Goal: Task Accomplishment & Management: Manage account settings

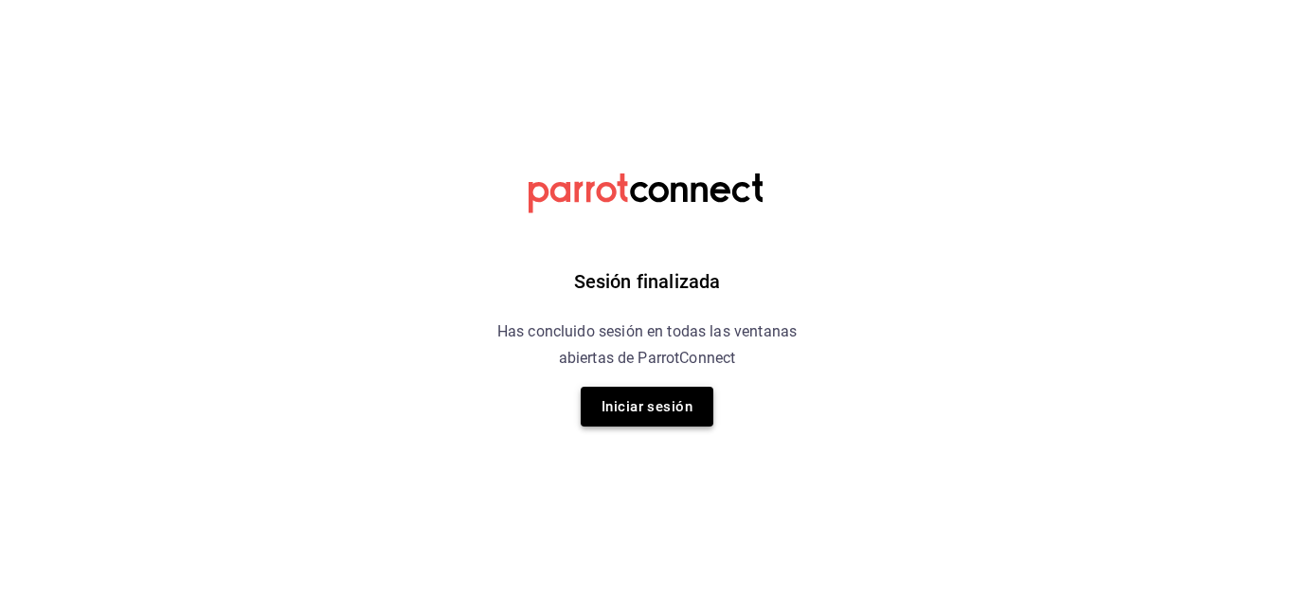
click at [686, 405] on button "Iniciar sesión" at bounding box center [647, 407] width 133 height 40
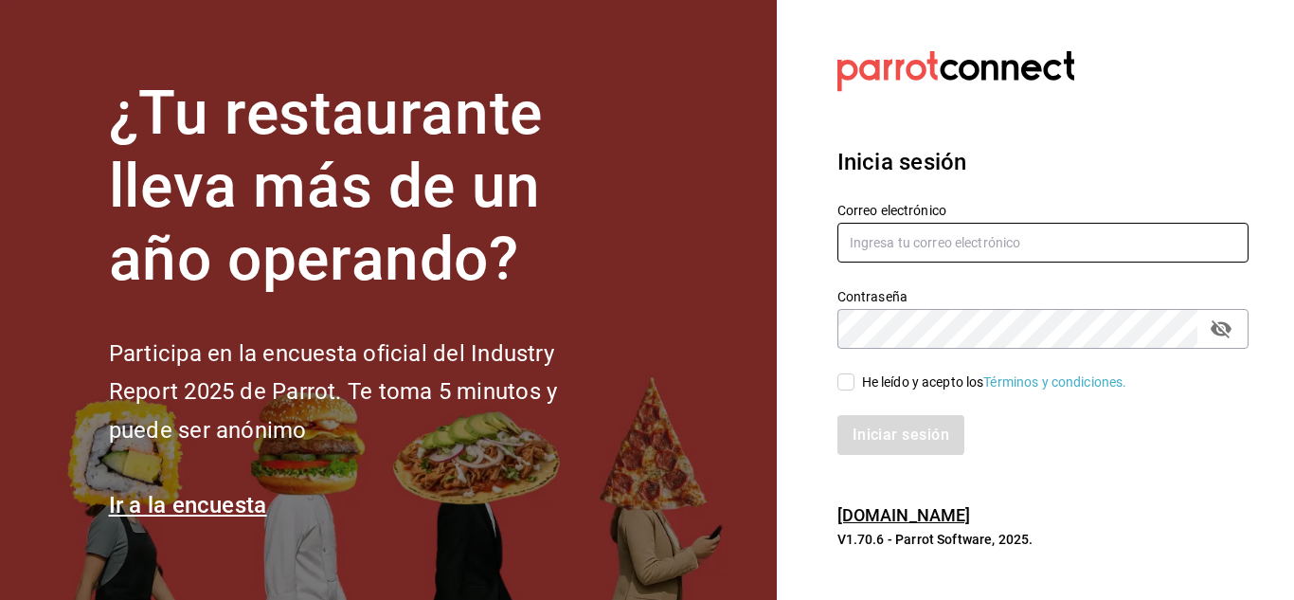
type input "[EMAIL_ADDRESS][DOMAIN_NAME]"
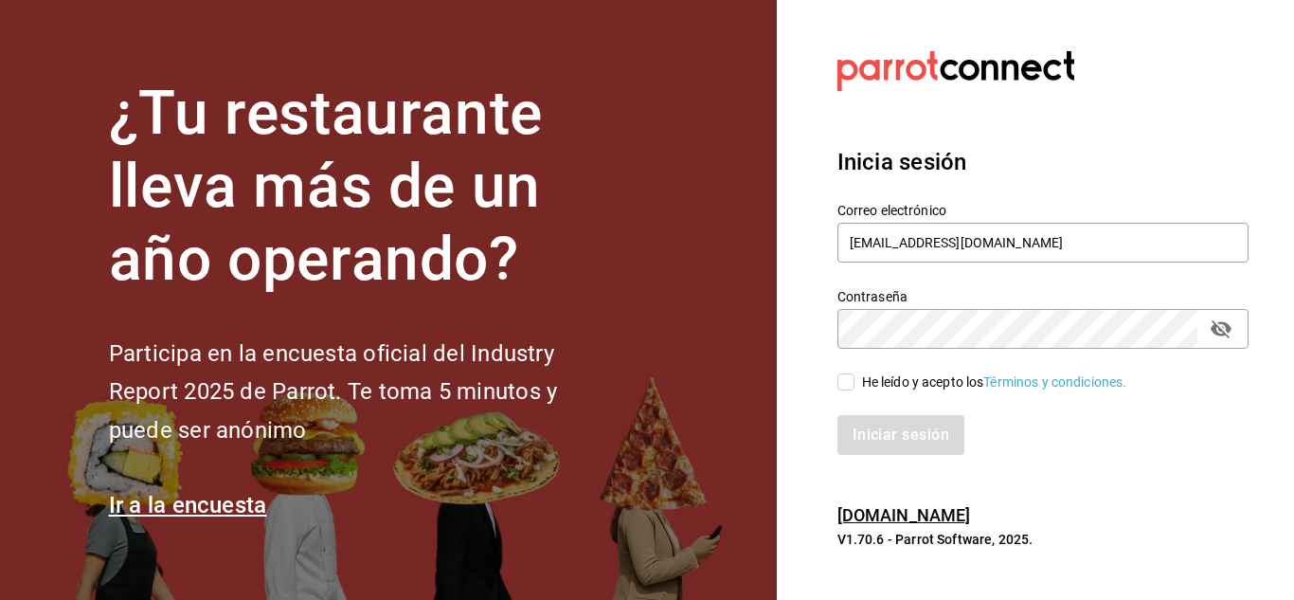
click at [851, 377] on input "He leído y acepto los Términos y condiciones." at bounding box center [845, 381] width 17 height 17
checkbox input "true"
click at [873, 431] on button "Iniciar sesión" at bounding box center [901, 435] width 129 height 40
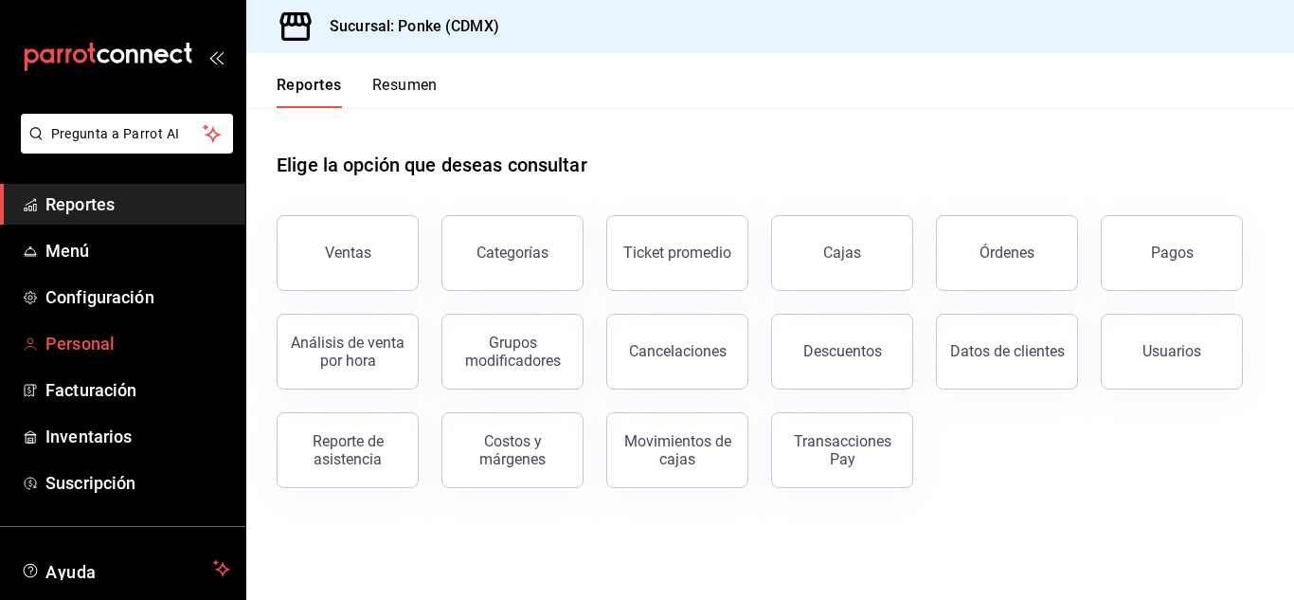
click at [79, 341] on span "Personal" at bounding box center [137, 344] width 185 height 26
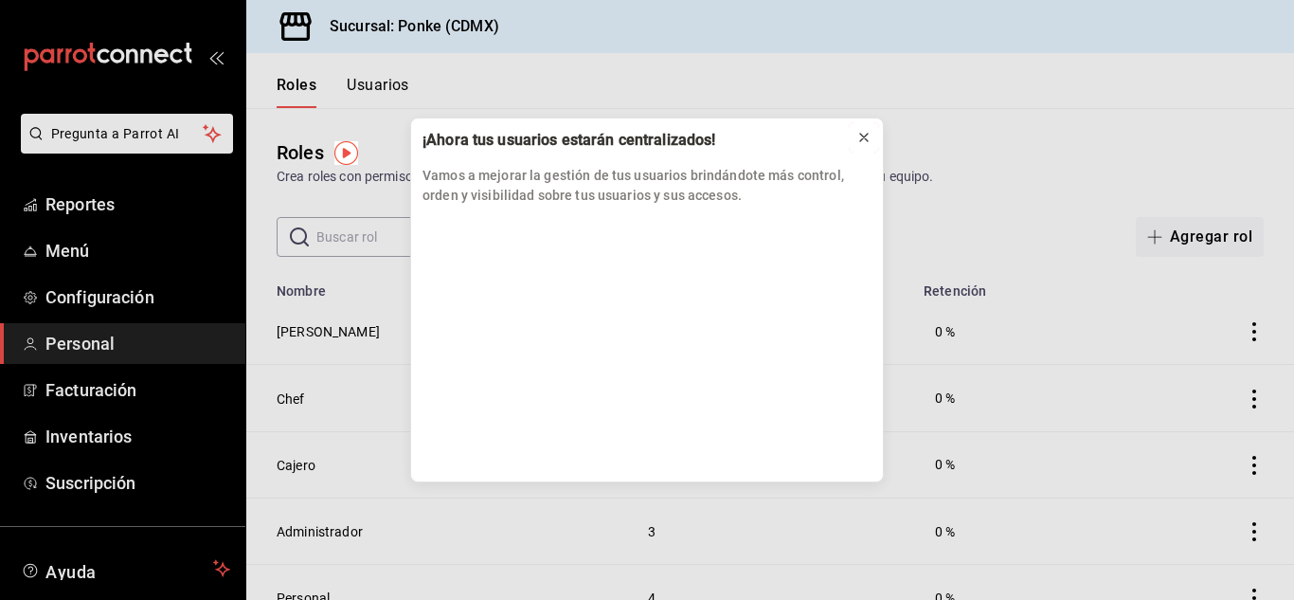
click at [861, 138] on icon at bounding box center [863, 137] width 15 height 15
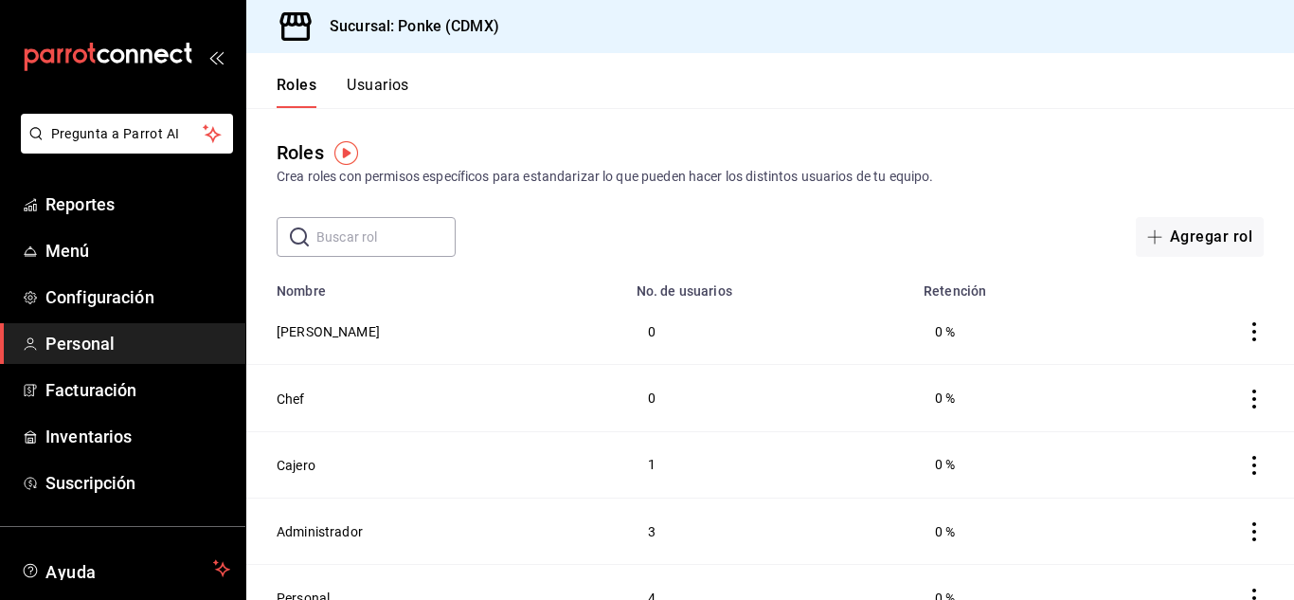
click at [387, 85] on button "Usuarios" at bounding box center [378, 92] width 63 height 32
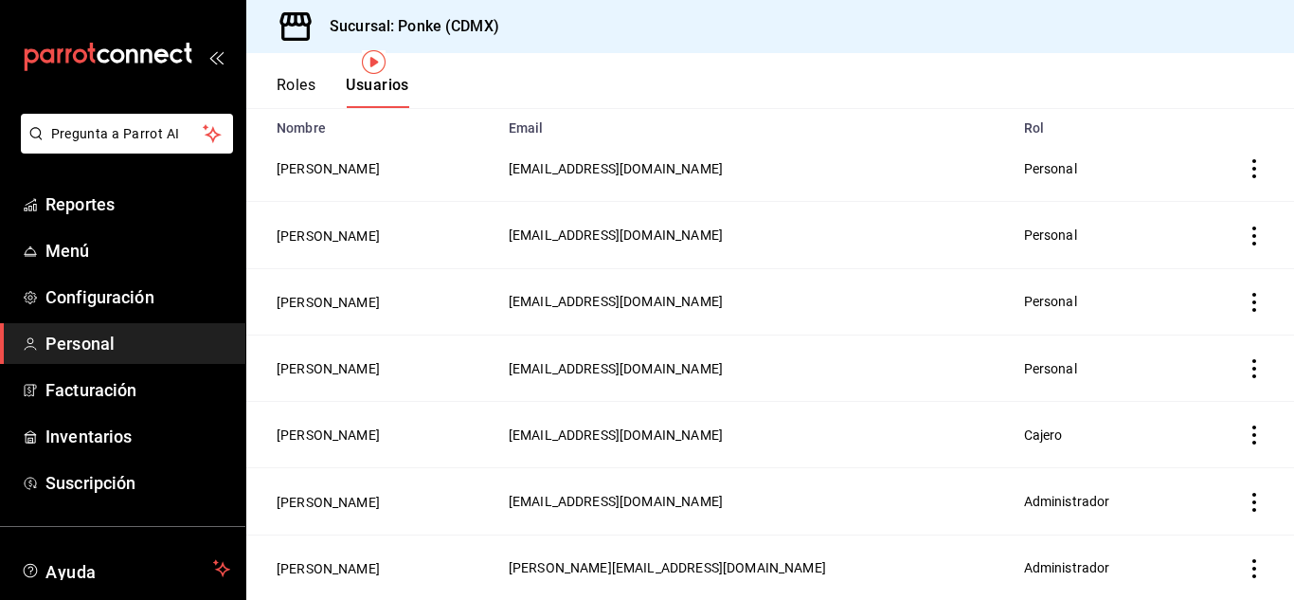
scroll to position [290, 0]
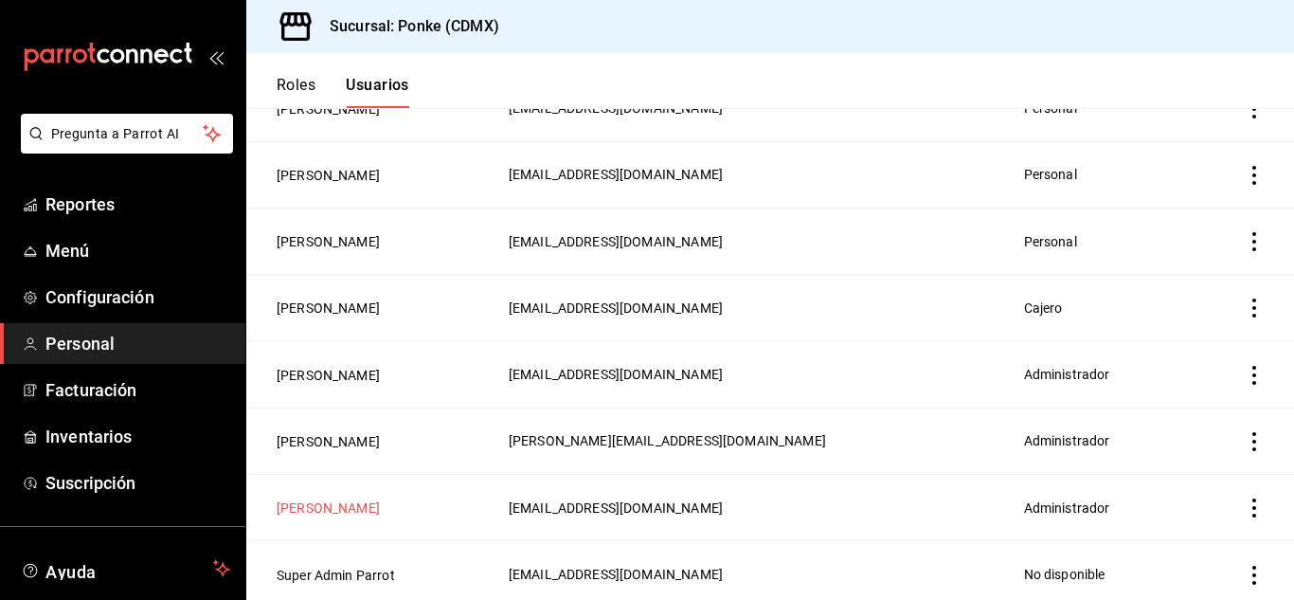
click at [308, 505] on button "[PERSON_NAME]" at bounding box center [328, 507] width 103 height 19
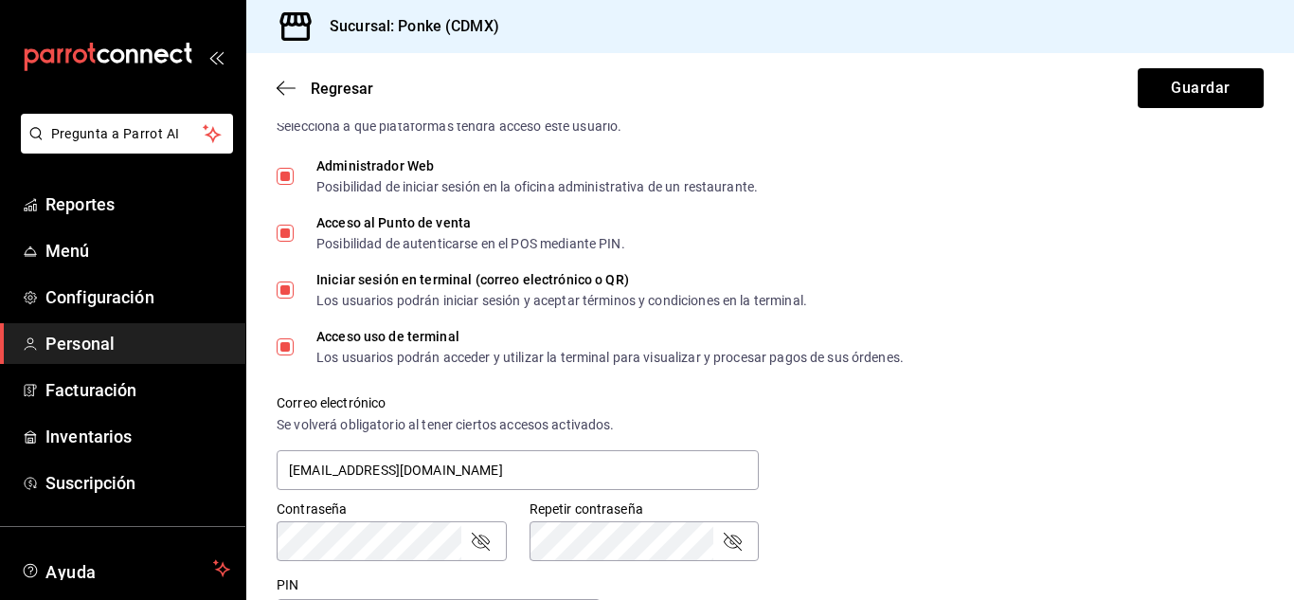
scroll to position [644, 0]
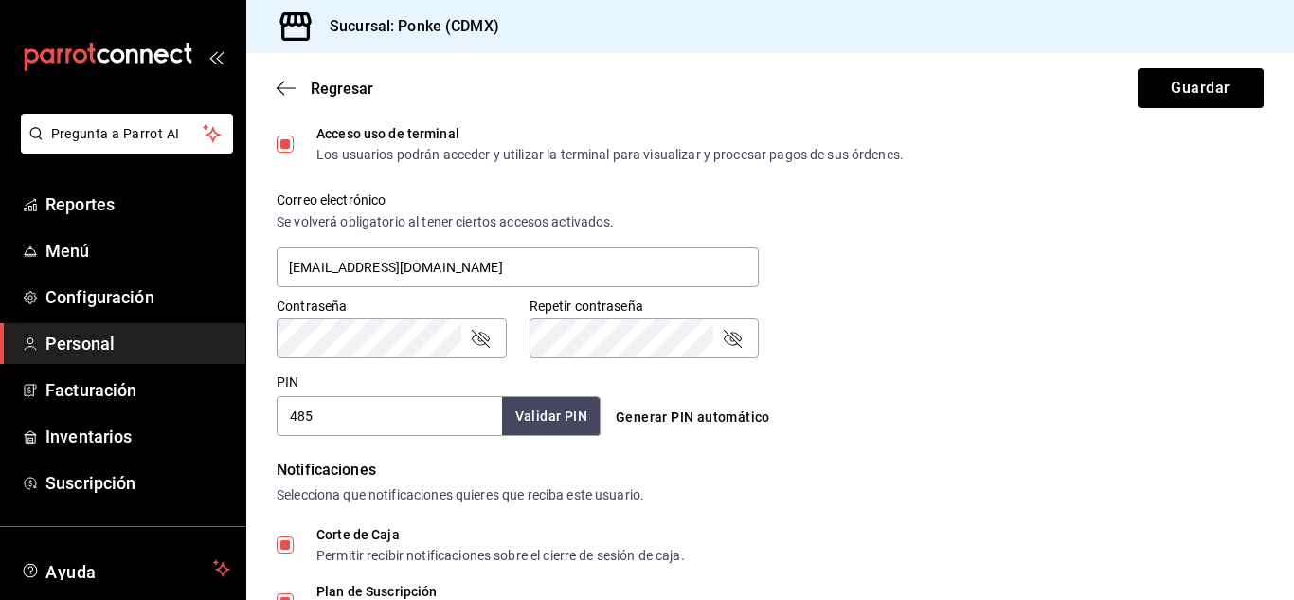
click at [431, 425] on input "485" at bounding box center [389, 416] width 225 height 40
type input "4"
type input "6322"
click at [1211, 81] on button "Guardar" at bounding box center [1201, 88] width 126 height 40
